Goal: Information Seeking & Learning: Learn about a topic

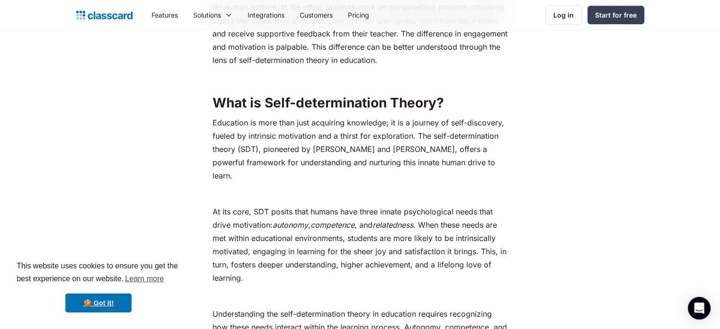
scroll to position [517, 0]
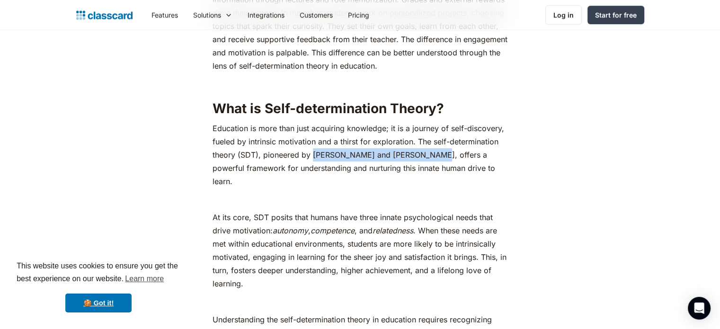
drag, startPoint x: 312, startPoint y: 155, endPoint x: 425, endPoint y: 156, distance: 112.2
click at [425, 156] on p "Education is more than just acquiring knowledge; it is a journey of self-discov…" at bounding box center [360, 155] width 295 height 66
copy p "[PERSON_NAME] and [PERSON_NAME],"
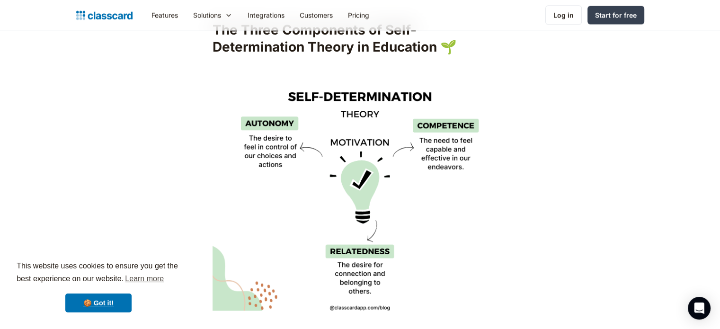
scroll to position [1367, 0]
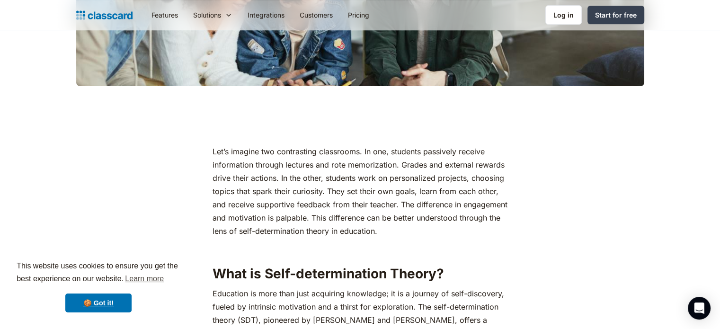
scroll to position [971, 0]
